Goal: Find specific fact: Find specific fact

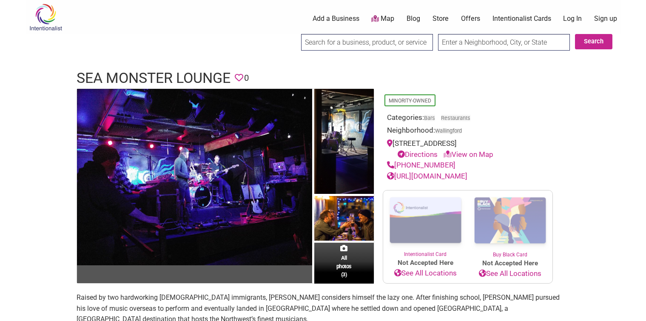
scroll to position [170, 0]
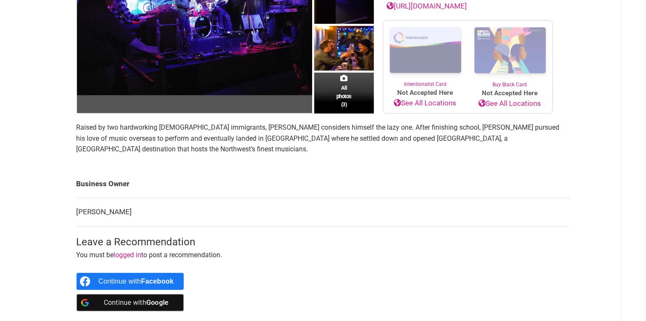
click at [104, 206] on td "[PERSON_NAME]" at bounding box center [323, 212] width 493 height 29
copy main "[PERSON_NAME]"
click at [90, 217] on td "[PERSON_NAME]" at bounding box center [323, 212] width 493 height 29
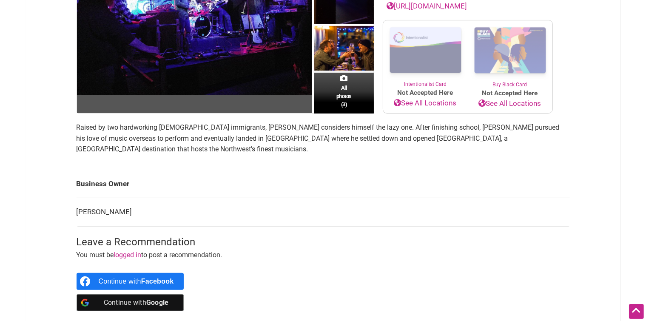
click at [90, 211] on td "[PERSON_NAME]" at bounding box center [323, 212] width 493 height 29
copy main "[PERSON_NAME]"
